Goal: Task Accomplishment & Management: Complete application form

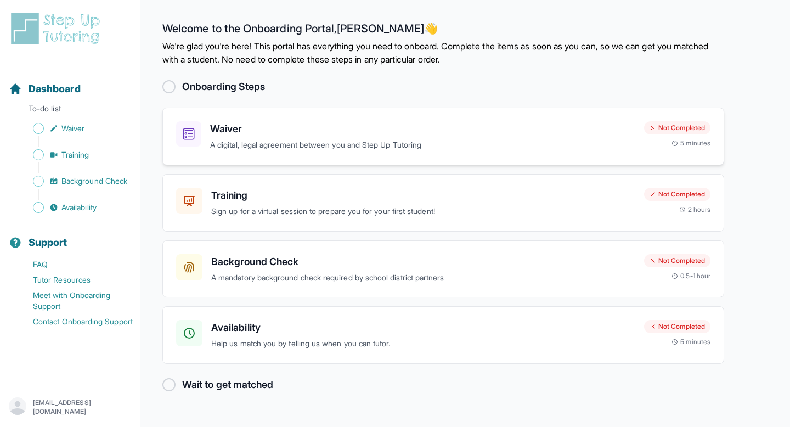
click at [325, 132] on h3 "Waiver" at bounding box center [422, 128] width 425 height 15
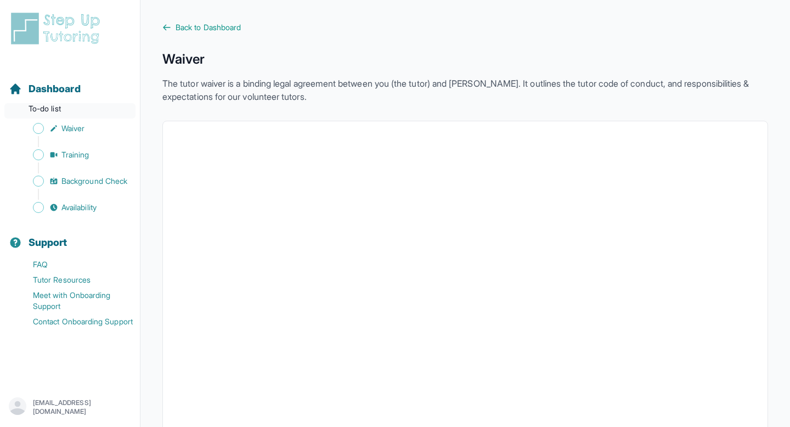
click at [56, 111] on p "To-do list" at bounding box center [69, 110] width 131 height 15
click at [63, 86] on span "Dashboard" at bounding box center [55, 88] width 52 height 15
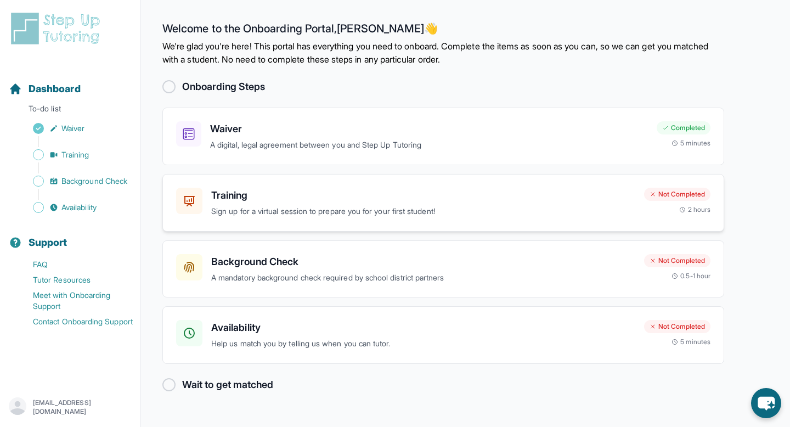
click at [267, 193] on h3 "Training" at bounding box center [423, 195] width 424 height 15
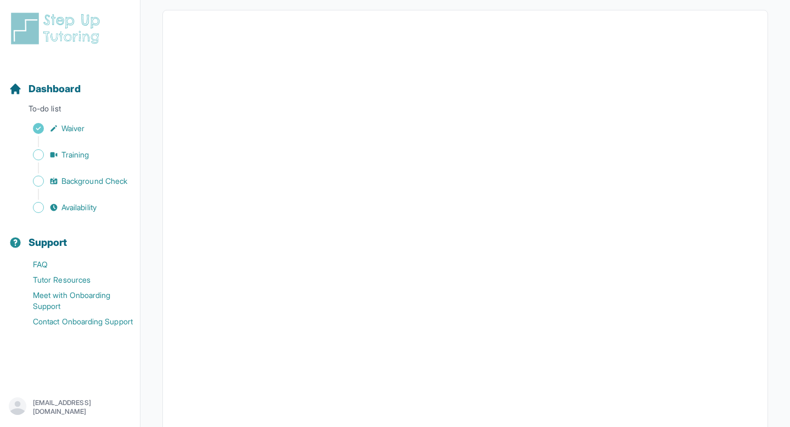
scroll to position [207, 0]
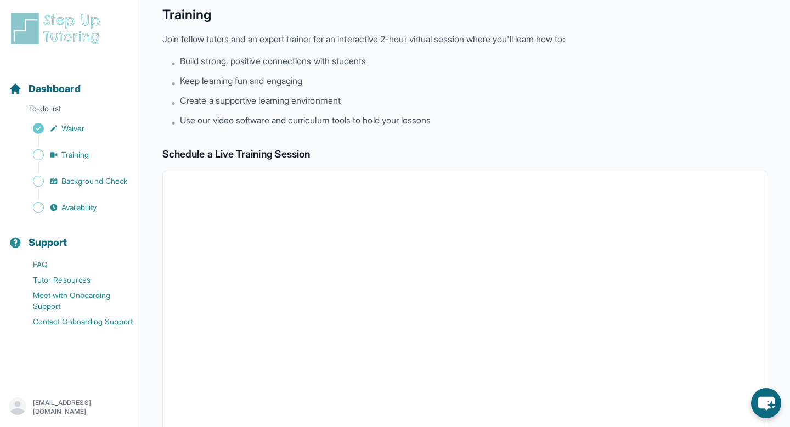
scroll to position [1, 0]
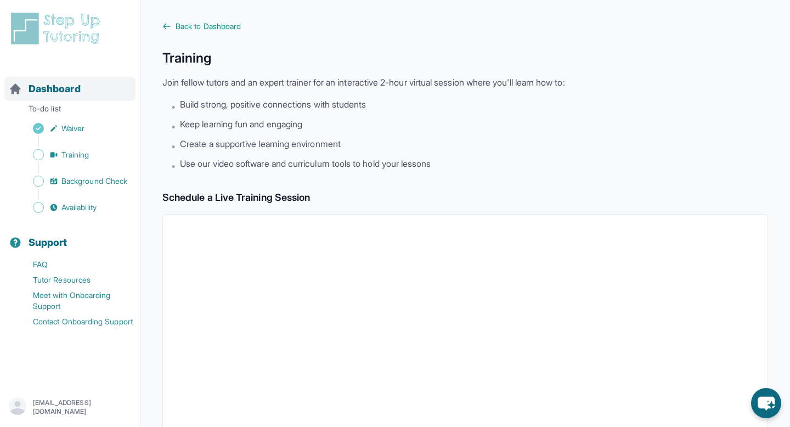
click at [66, 89] on span "Dashboard" at bounding box center [55, 88] width 52 height 15
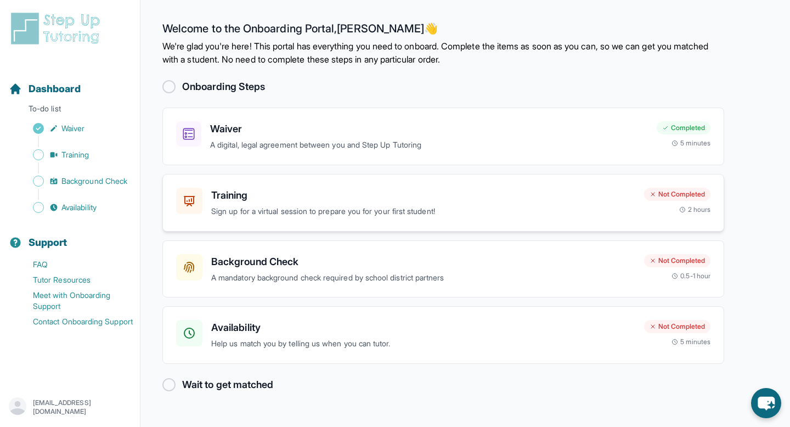
click at [247, 182] on div "Training Sign up for a virtual session to prepare you for your first student! N…" at bounding box center [443, 203] width 562 height 58
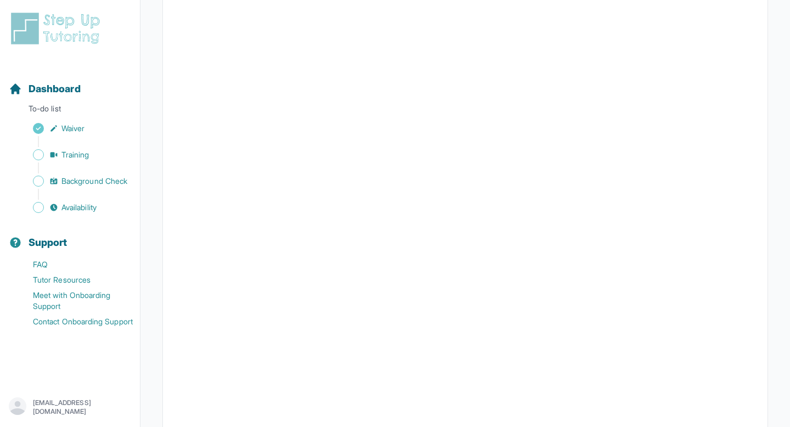
scroll to position [235, 0]
click at [70, 94] on span "Dashboard" at bounding box center [55, 88] width 52 height 15
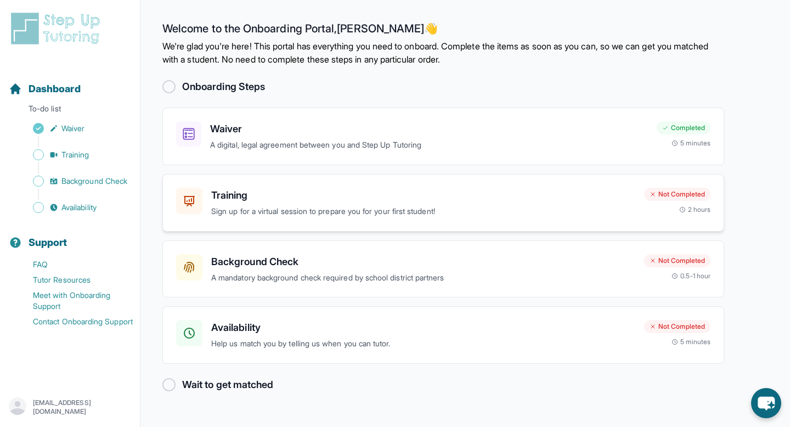
click at [304, 211] on p "Sign up for a virtual session to prepare you for your first student!" at bounding box center [423, 211] width 424 height 13
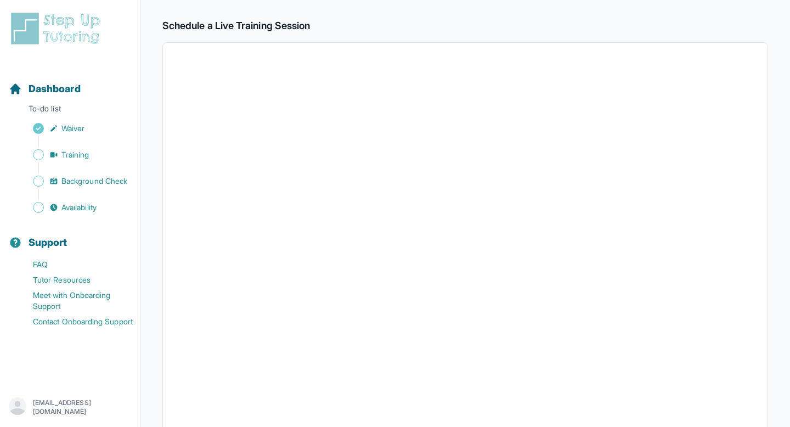
scroll to position [172, 0]
click at [78, 124] on span "Waiver" at bounding box center [72, 128] width 23 height 11
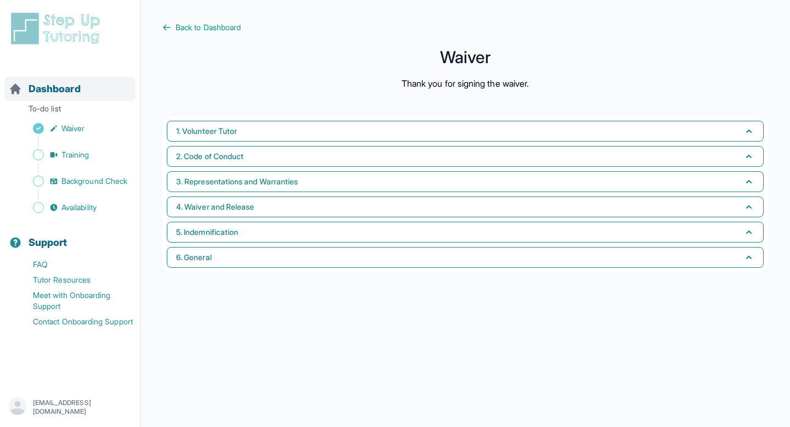
click at [61, 83] on span "Dashboard" at bounding box center [55, 88] width 52 height 15
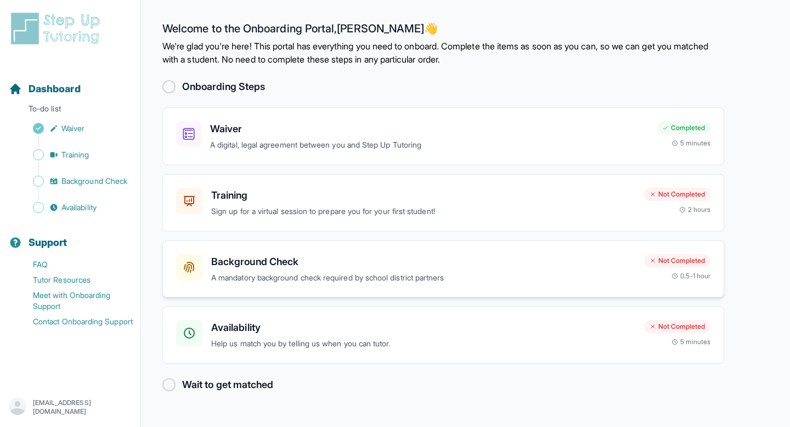
click at [378, 279] on p "A mandatory background check required by school district partners" at bounding box center [423, 278] width 424 height 13
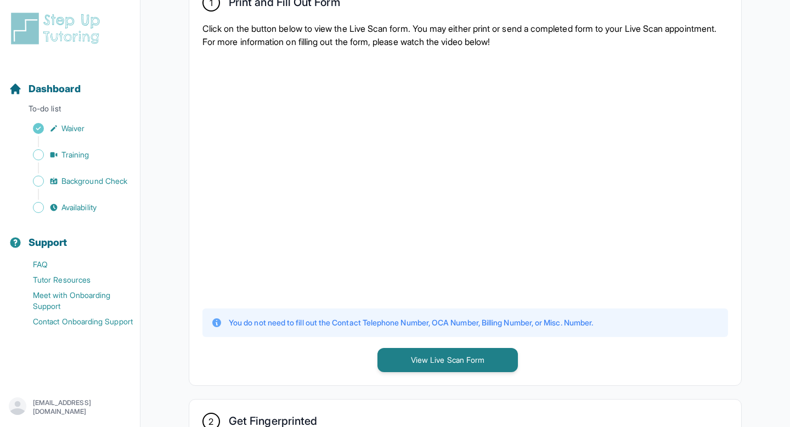
scroll to position [256, 0]
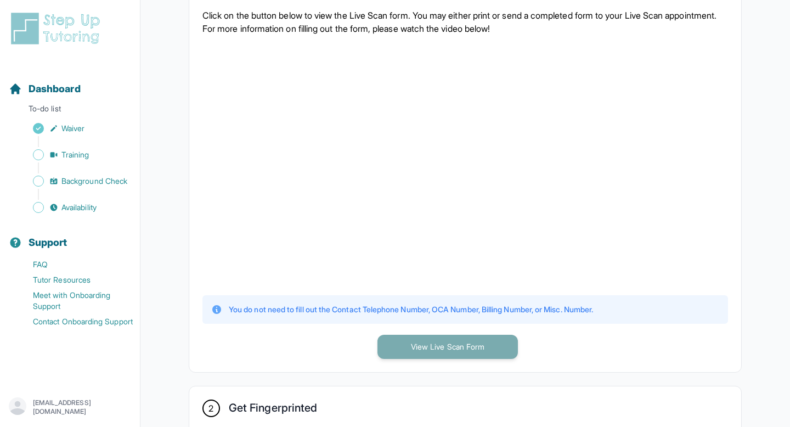
click at [431, 353] on button "View Live Scan Form" at bounding box center [448, 347] width 141 height 24
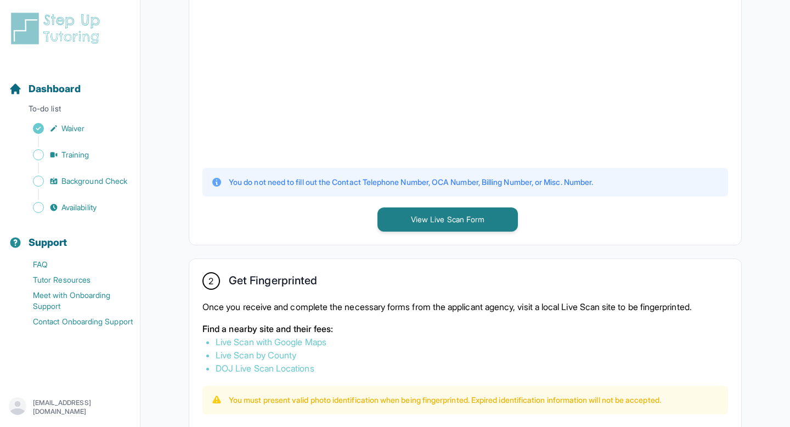
scroll to position [398, 0]
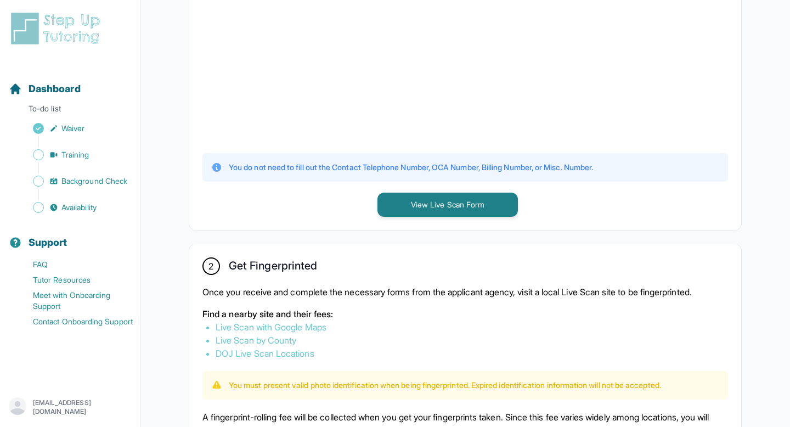
click at [308, 326] on link "Live Scan with Google Maps" at bounding box center [271, 327] width 111 height 11
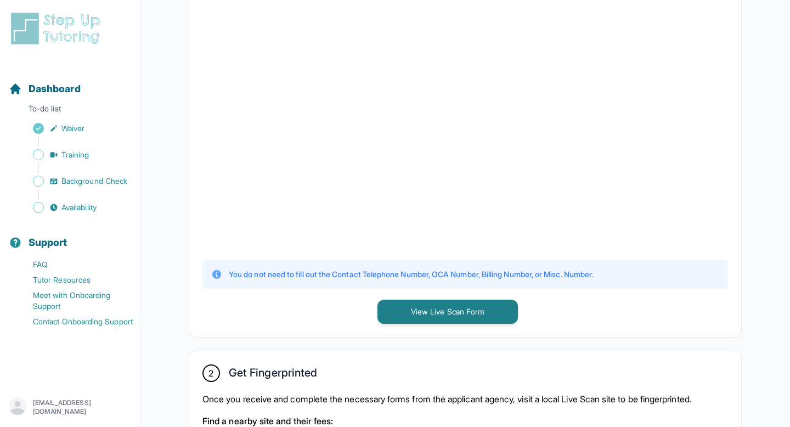
scroll to position [287, 0]
